Goal: Information Seeking & Learning: Find specific fact

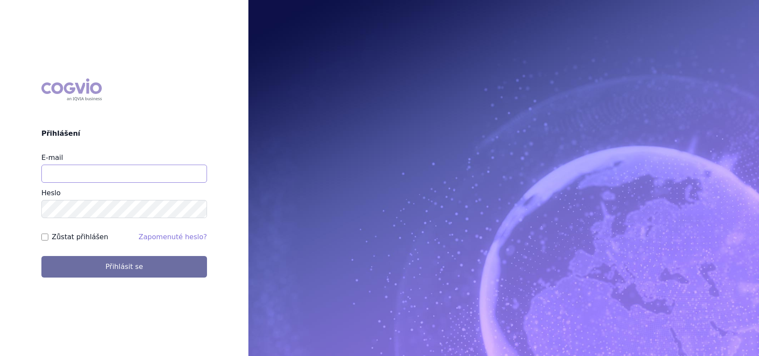
click at [105, 178] on input "E-mail" at bounding box center [124, 174] width 166 height 18
type input "jana.sipkova@vzp.cz"
click at [91, 236] on label "Zůstat přihlášen" at bounding box center [80, 237] width 56 height 10
click at [48, 236] on input "Zůstat přihlášen" at bounding box center [44, 237] width 7 height 7
checkbox input "true"
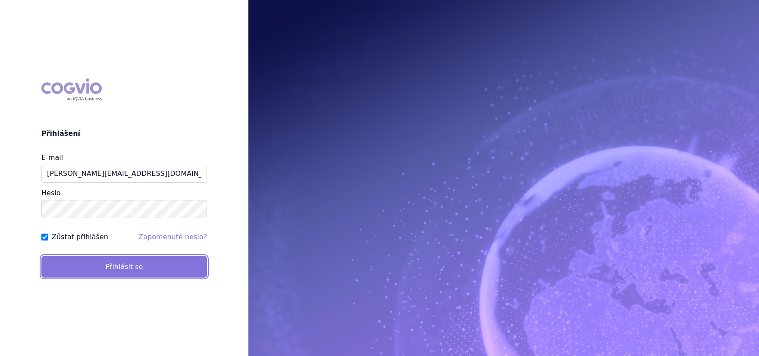
click at [96, 269] on button "Přihlásit se" at bounding box center [124, 267] width 166 height 22
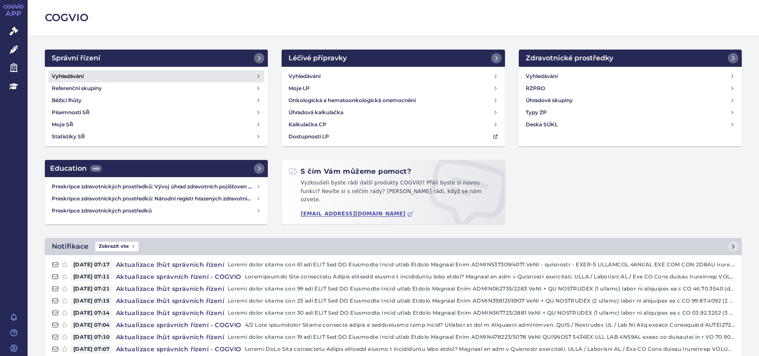
click at [73, 78] on h4 "Vyhledávání" at bounding box center [68, 76] width 32 height 9
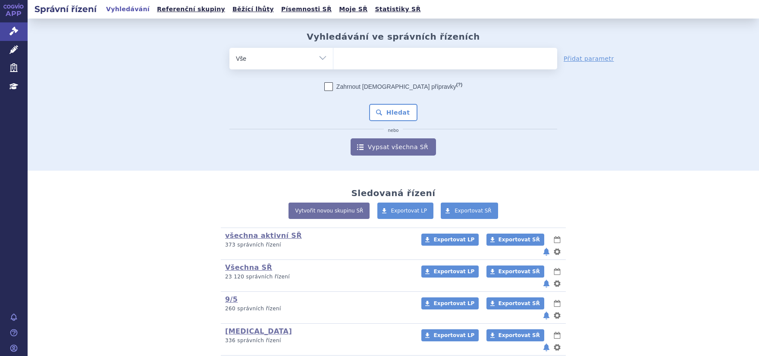
click at [430, 60] on ul at bounding box center [445, 57] width 224 height 18
click at [333, 60] on select at bounding box center [333, 58] width 0 height 22
type input "s"
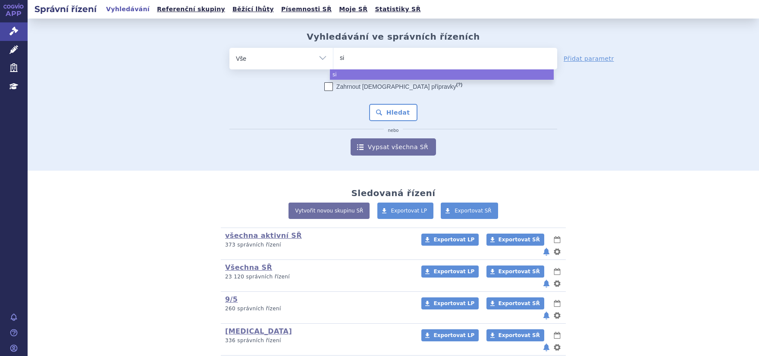
type input "sim"
type input "simpon"
type input "[MEDICAL_DATA]"
select select "simponi"
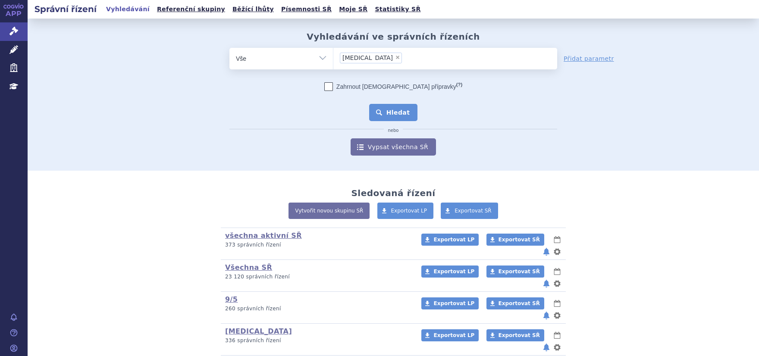
click at [402, 116] on button "Hledat" at bounding box center [393, 112] width 49 height 17
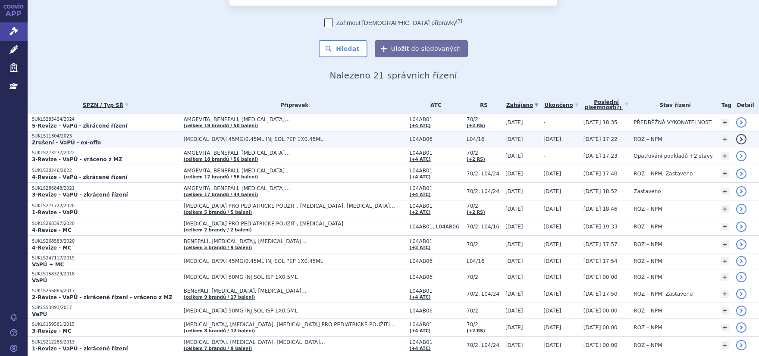
scroll to position [54, 0]
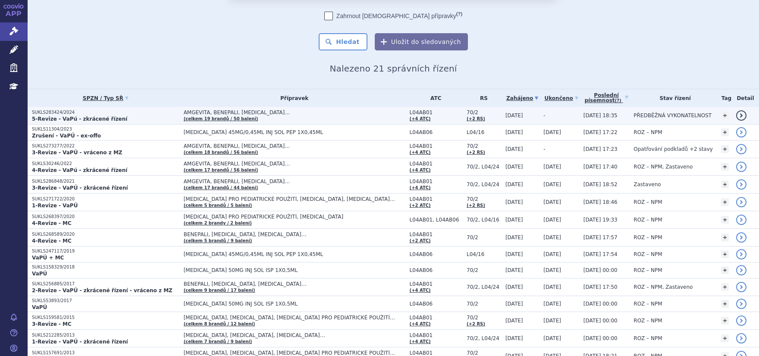
click at [57, 116] on strong "5-Revize - VaPú - zkrácené řízení" at bounding box center [79, 119] width 95 height 6
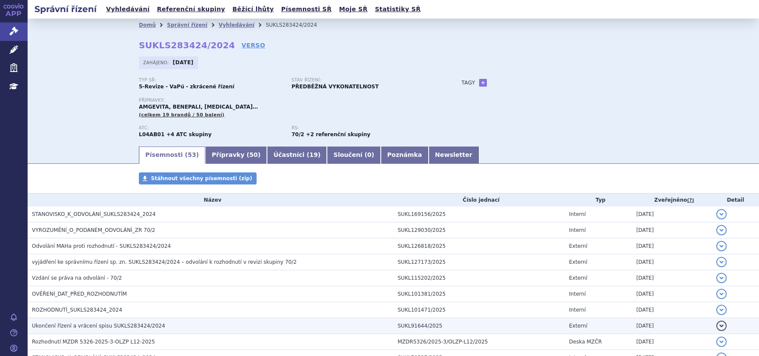
scroll to position [163, 0]
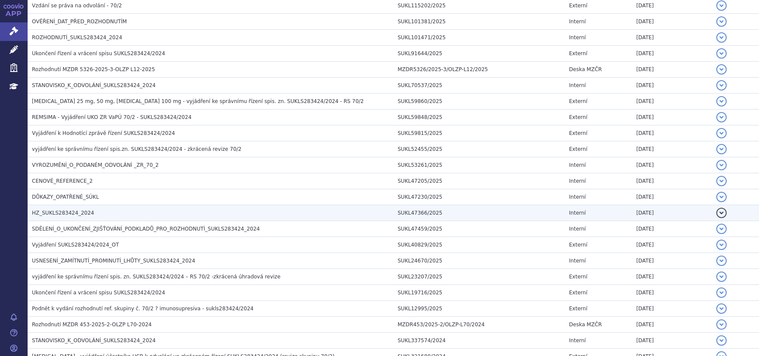
click at [60, 206] on td "HZ_SUKLS283424_2024" at bounding box center [211, 213] width 366 height 16
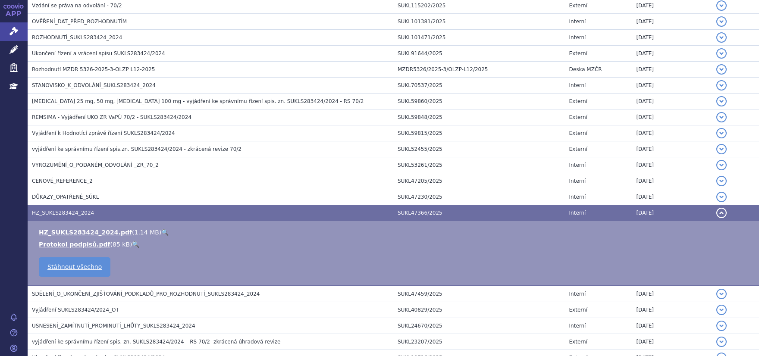
scroll to position [273, 0]
click at [62, 229] on link "HZ_SUKLS283424_2024.pdf" at bounding box center [85, 232] width 93 height 7
